Goal: Transaction & Acquisition: Purchase product/service

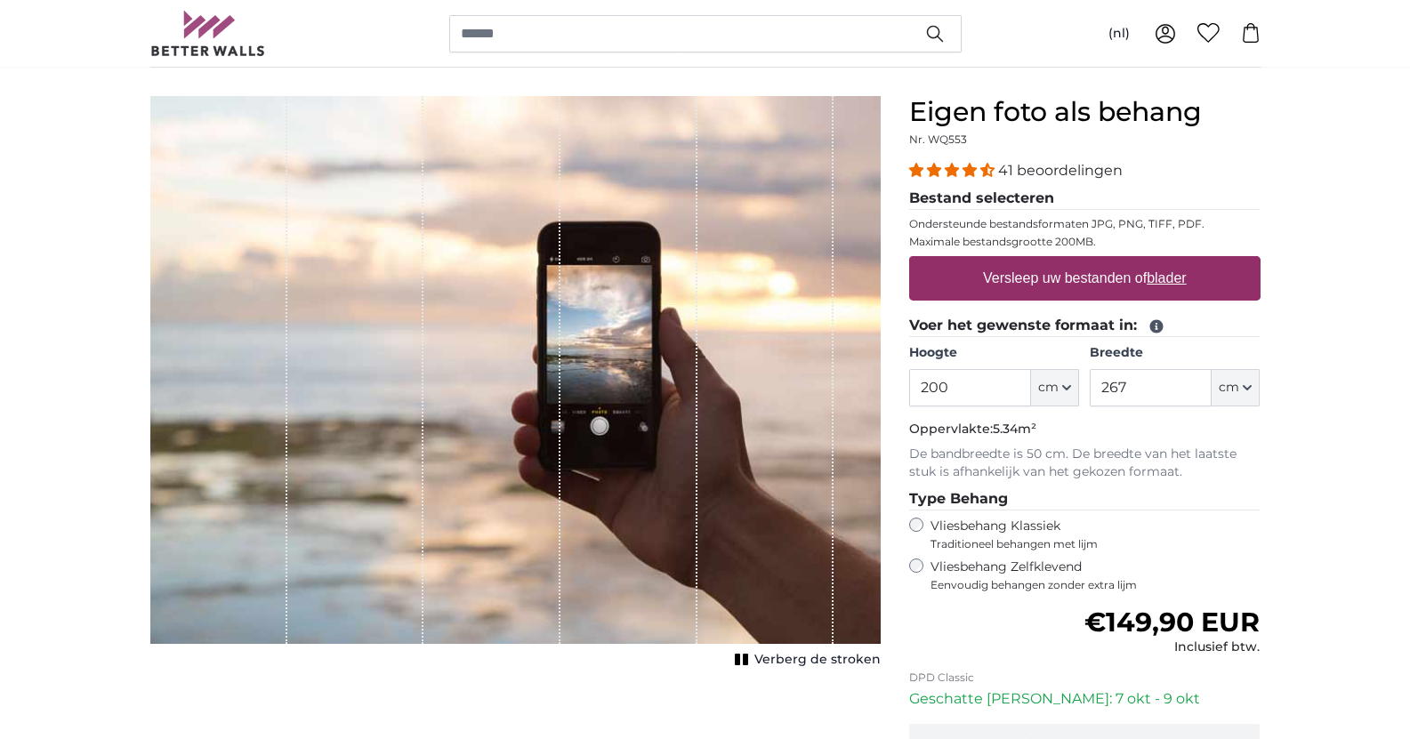
scroll to position [267, 0]
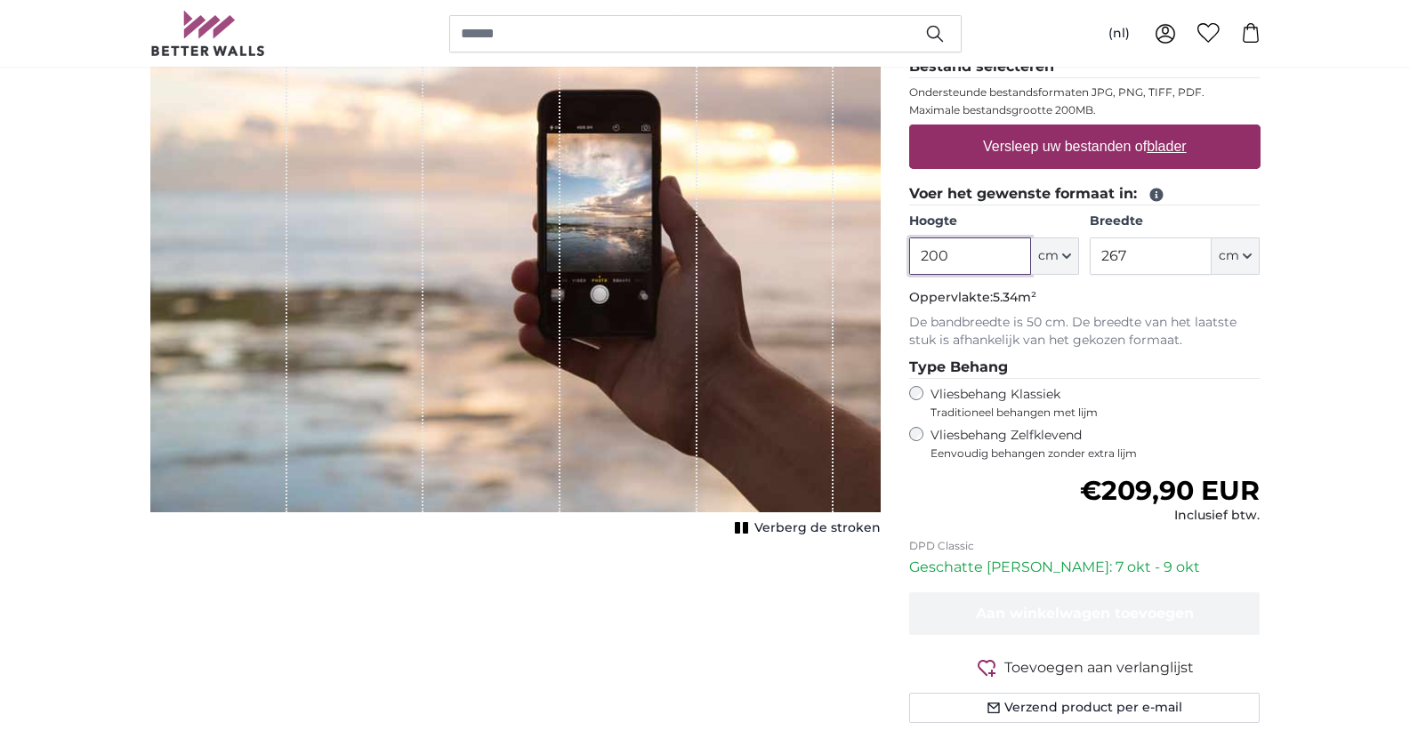
drag, startPoint x: 948, startPoint y: 254, endPoint x: 932, endPoint y: 255, distance: 16.0
click at [932, 255] on input "200" at bounding box center [970, 256] width 122 height 37
type input "220"
drag, startPoint x: 1132, startPoint y: 257, endPoint x: 1096, endPoint y: 255, distance: 35.6
click at [1096, 255] on input "267" at bounding box center [1151, 256] width 122 height 37
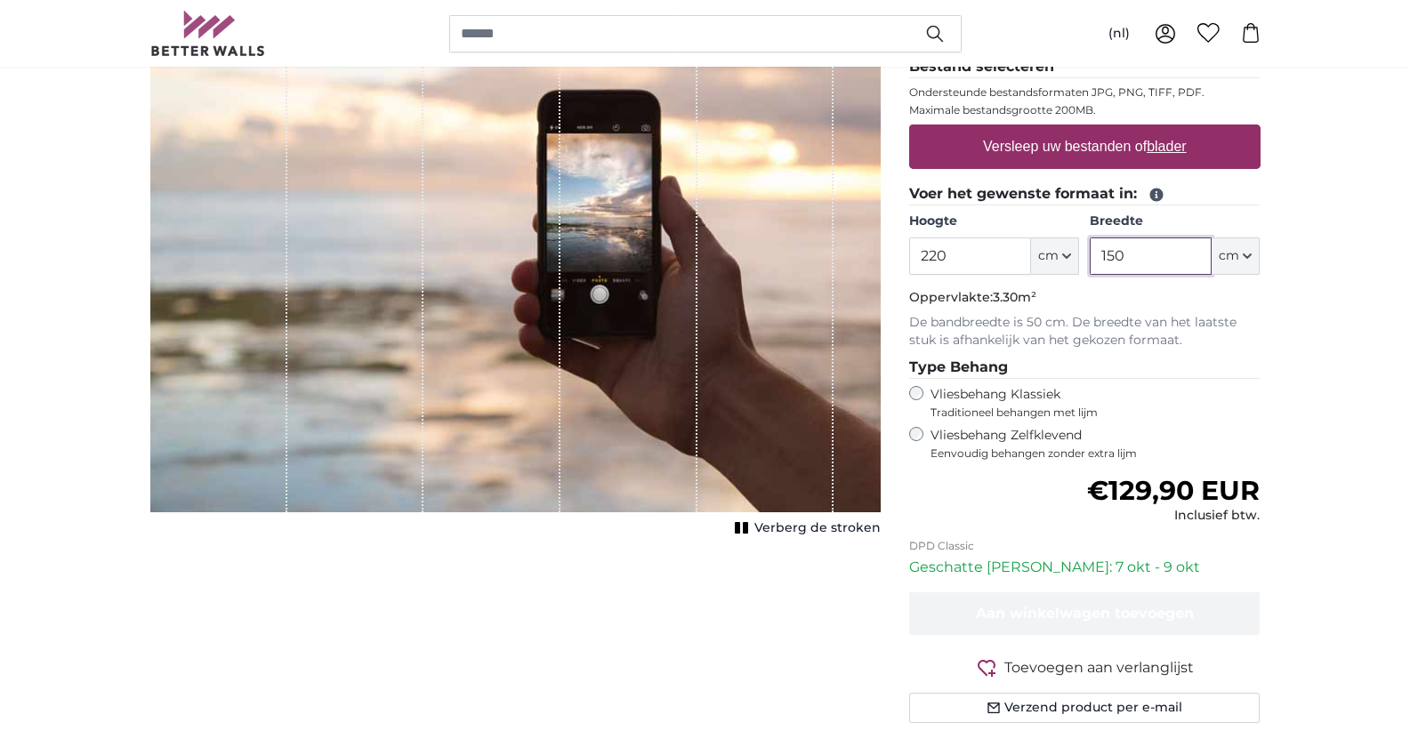
type input "150"
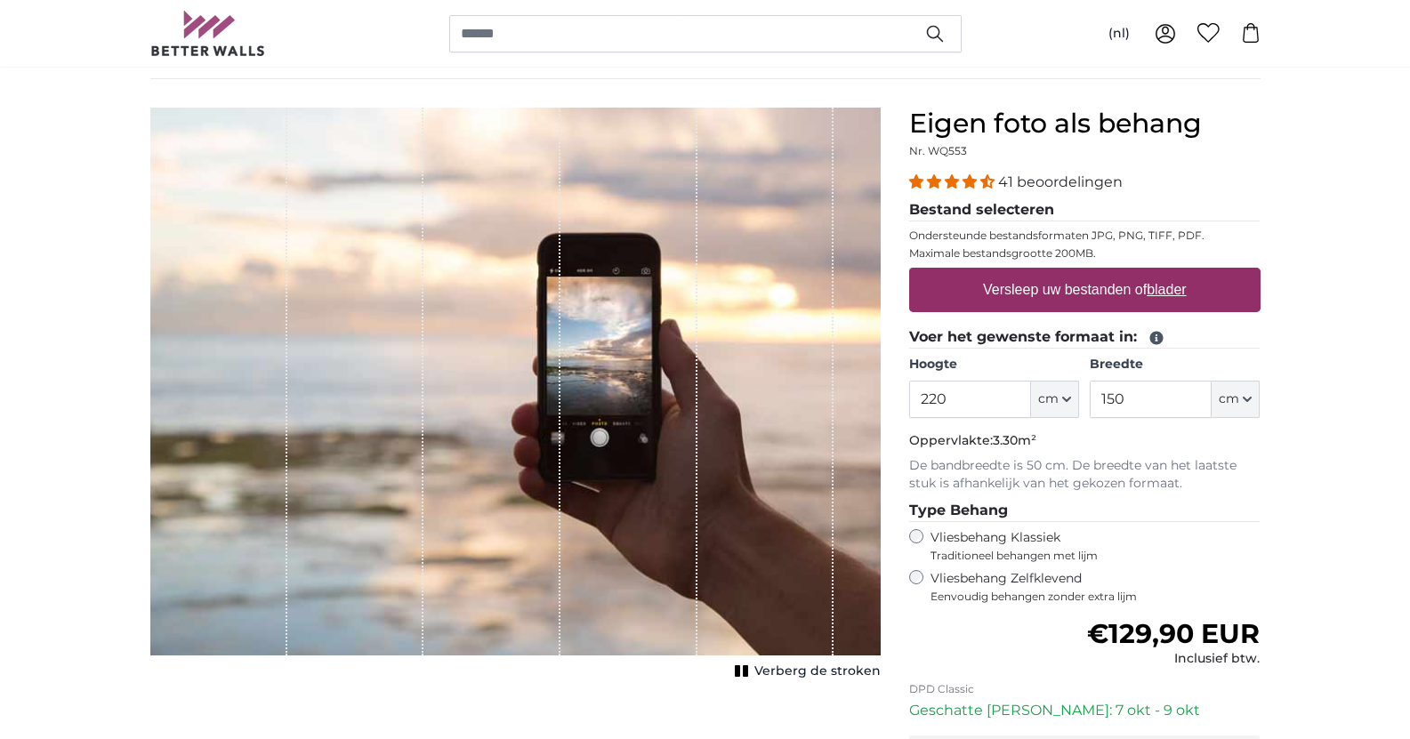
scroll to position [89, 0]
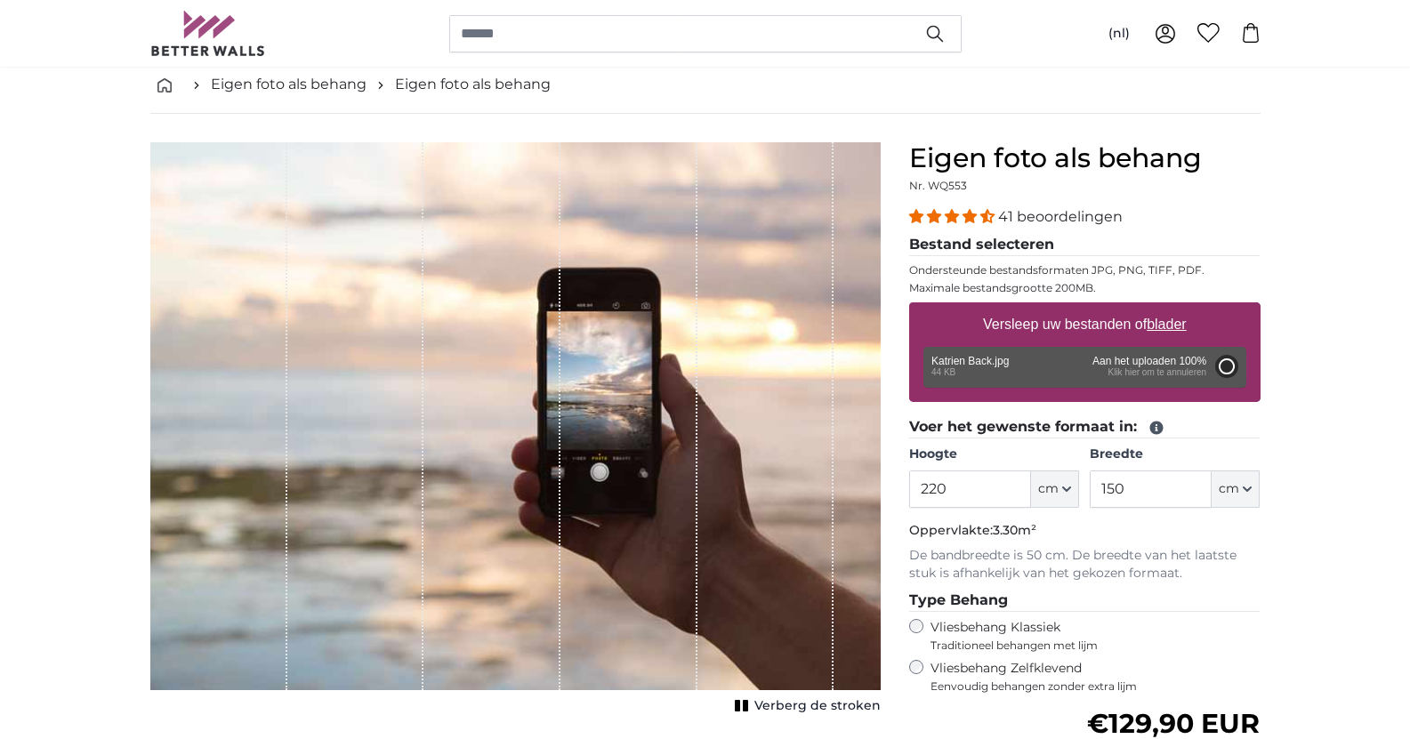
type input "69"
type input "103.5"
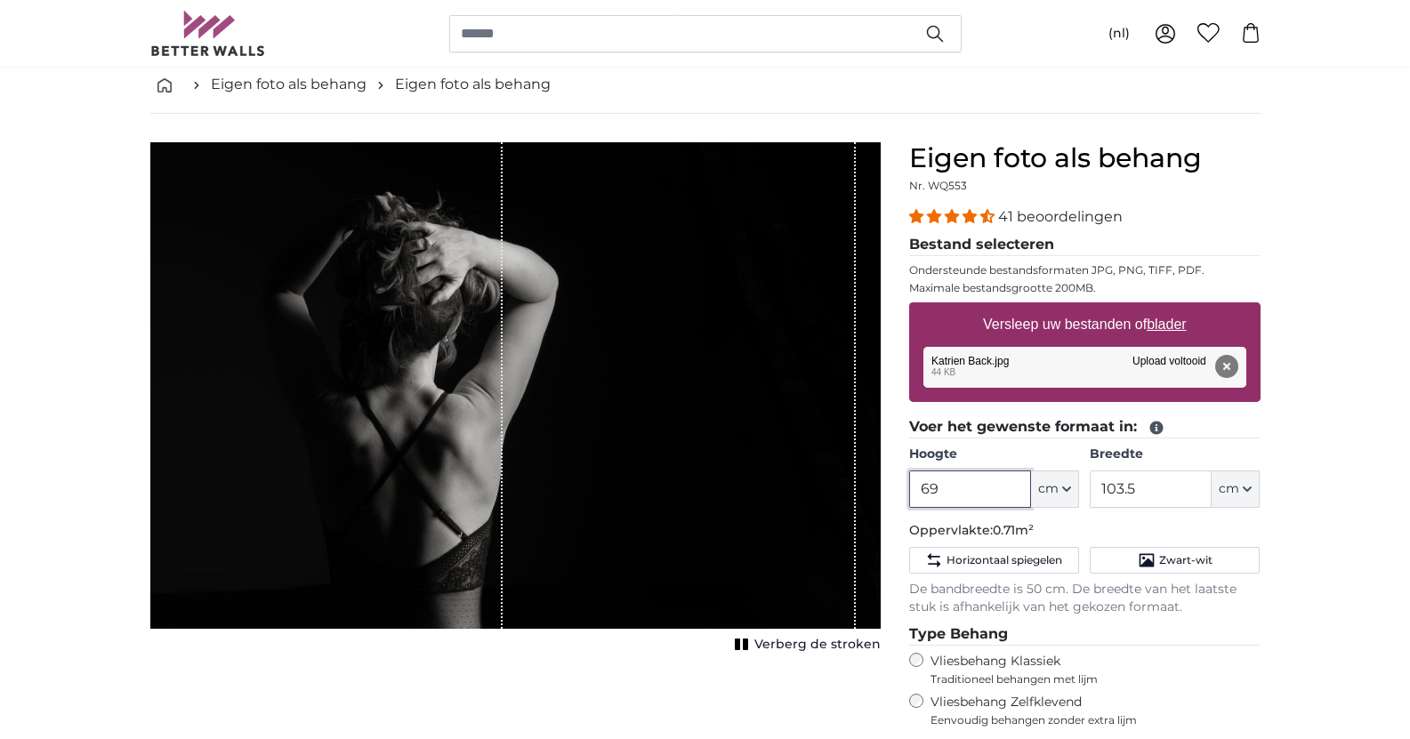
click at [943, 488] on input "69" at bounding box center [970, 489] width 122 height 37
drag, startPoint x: 944, startPoint y: 489, endPoint x: 917, endPoint y: 490, distance: 26.7
click at [917, 490] on input "69" at bounding box center [970, 489] width 122 height 37
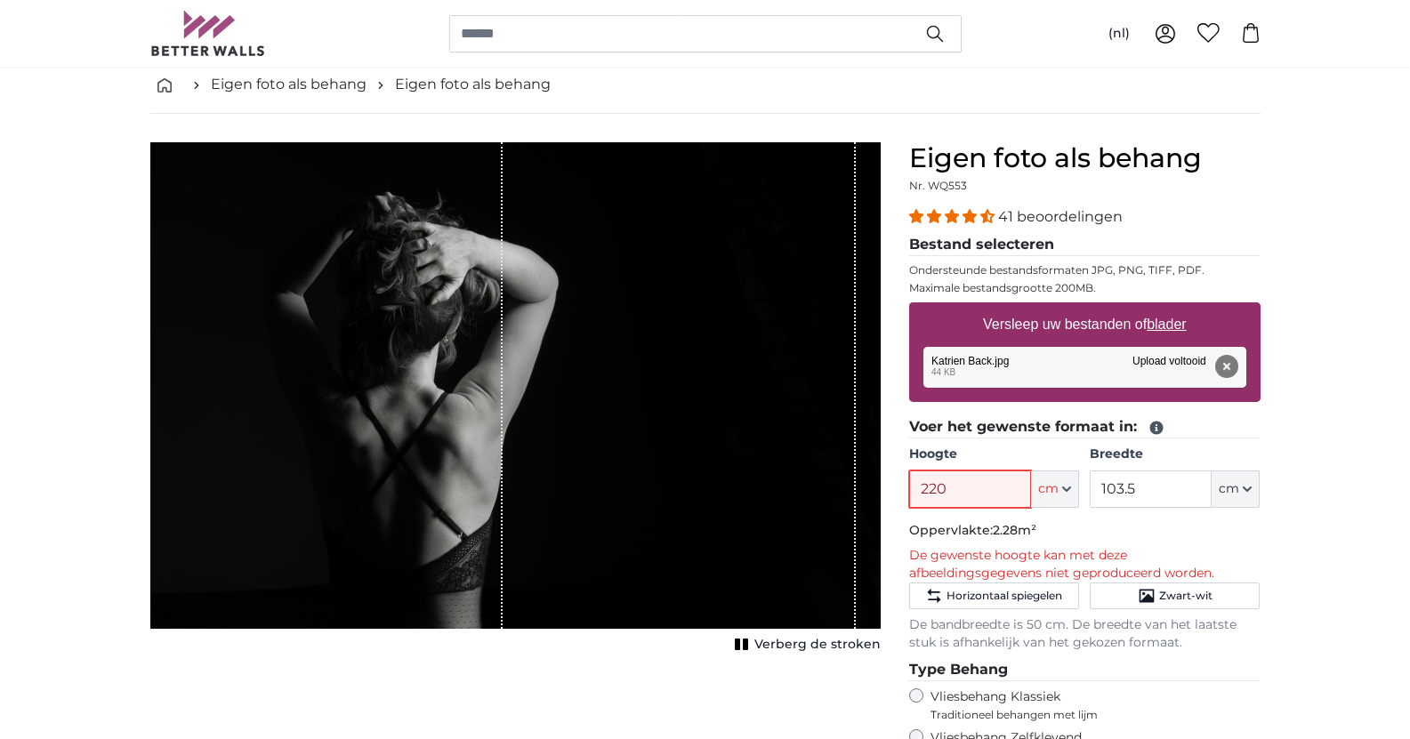
type input "220"
drag, startPoint x: 1143, startPoint y: 487, endPoint x: 1100, endPoint y: 489, distance: 43.7
click at [1100, 489] on input "103.5" at bounding box center [1151, 489] width 122 height 37
drag, startPoint x: 663, startPoint y: 482, endPoint x: 614, endPoint y: 483, distance: 48.9
click at [614, 483] on div "1 of 1" at bounding box center [679, 385] width 353 height 487
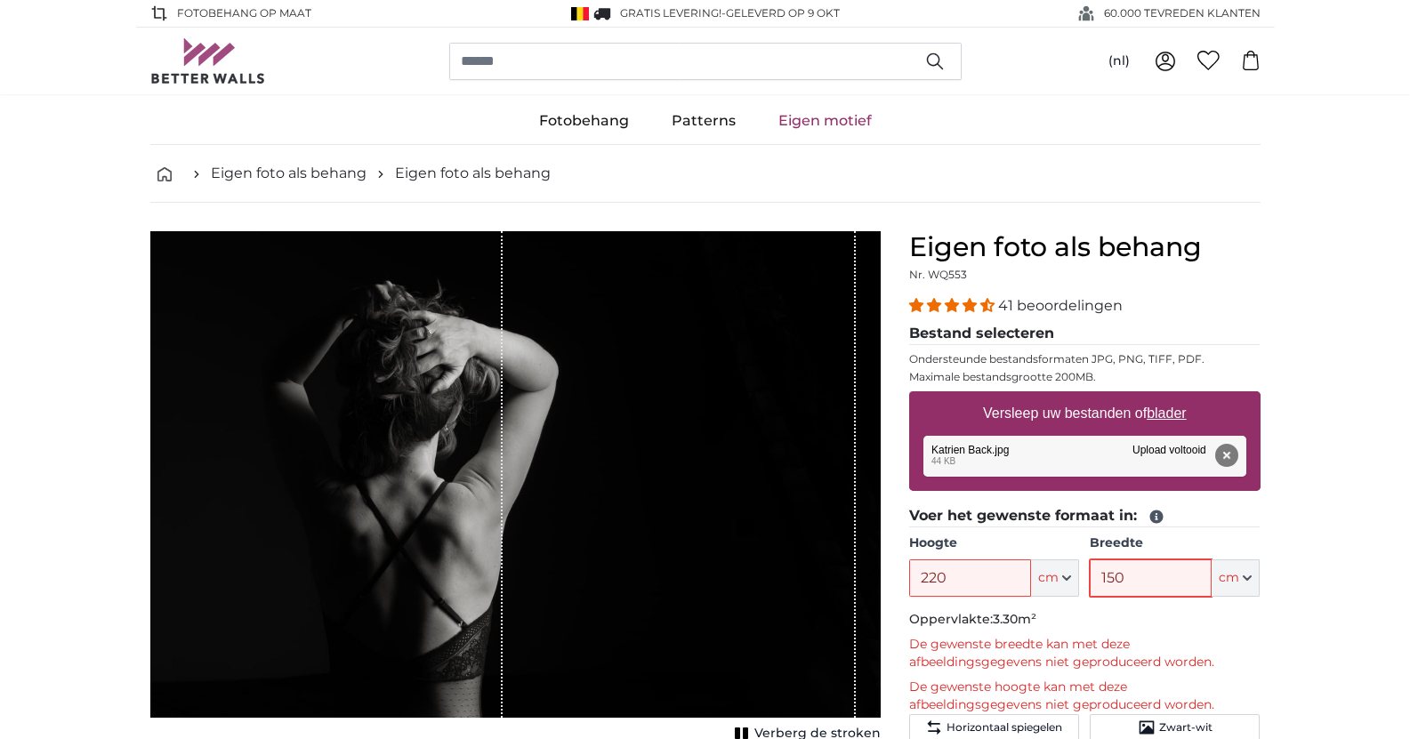
type input "150"
drag, startPoint x: 710, startPoint y: 514, endPoint x: 665, endPoint y: 521, distance: 45.9
click at [665, 521] on div "1 of 1" at bounding box center [679, 474] width 353 height 487
